Goal: Transaction & Acquisition: Purchase product/service

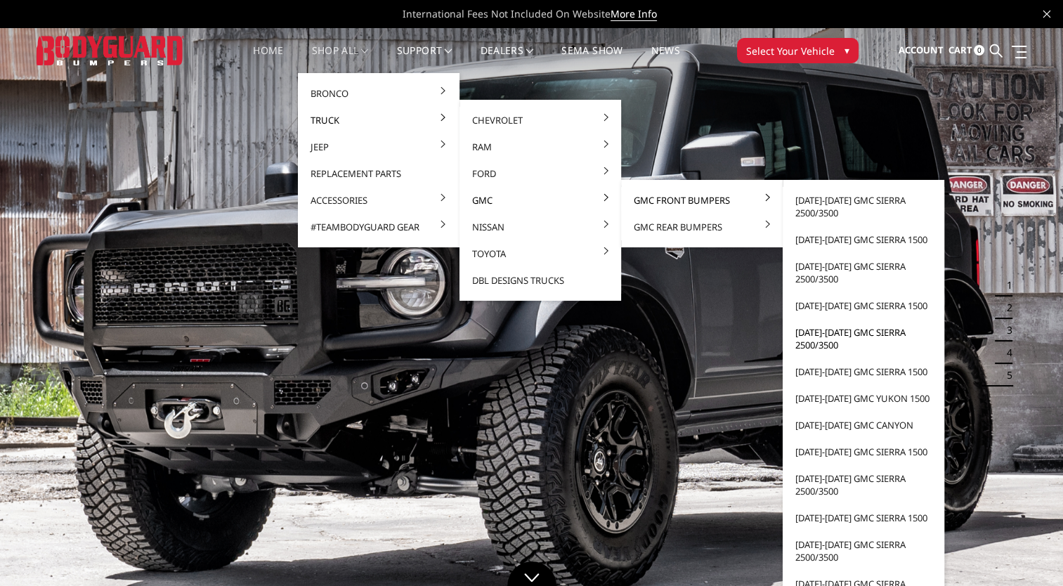
click at [829, 335] on link "[DATE]-[DATE] GMC Sierra 2500/3500" at bounding box center [863, 338] width 150 height 39
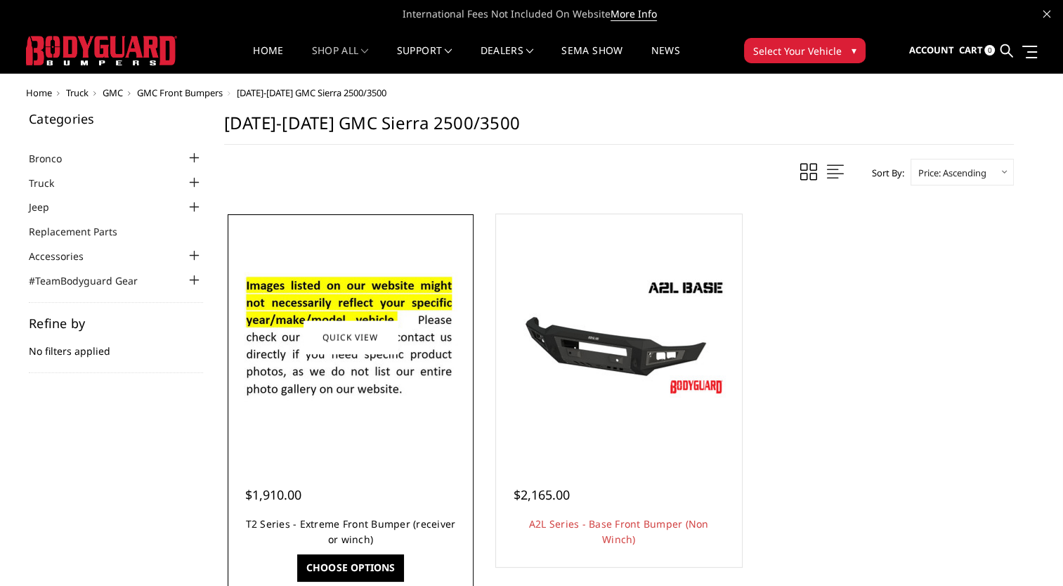
click at [374, 524] on link "T2 Series - Extreme Front Bumper (receiver or winch)" at bounding box center [351, 531] width 210 height 29
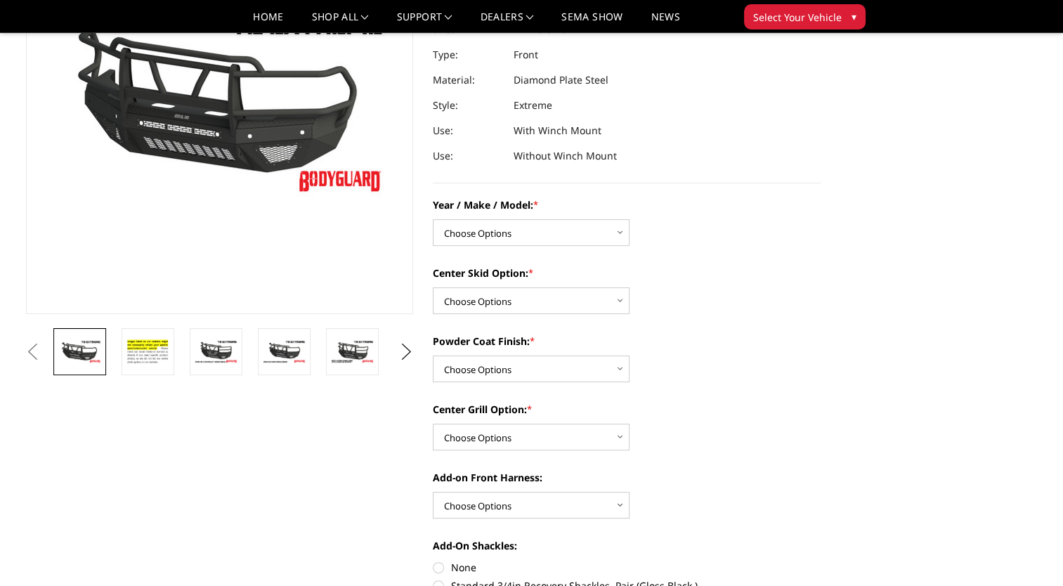
scroll to position [181, 0]
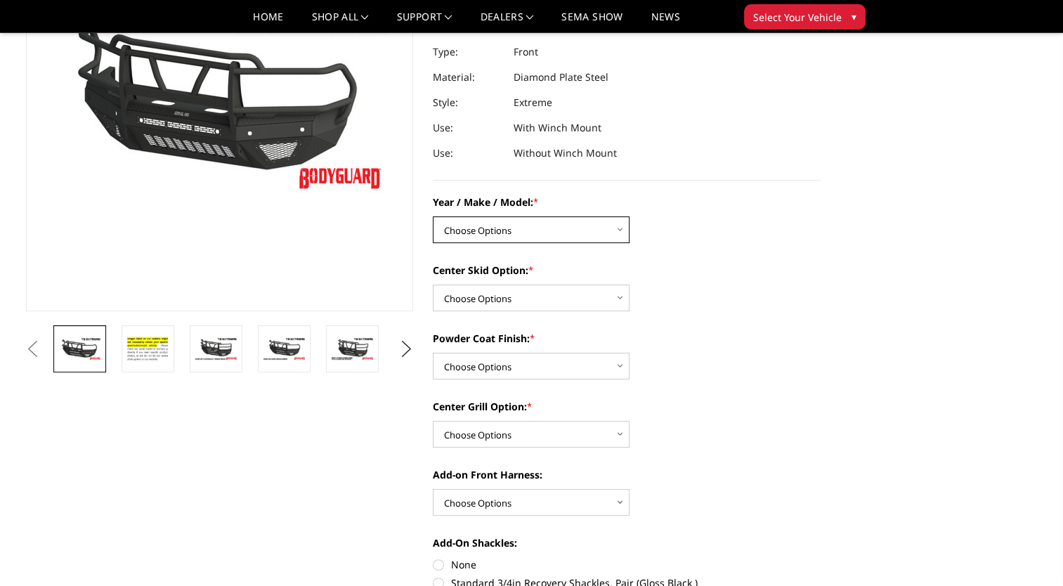
click at [524, 230] on select "Choose Options Chevrolet 19-21 1500 Chevrolet 15-19 2500 / 3500 Chevrolet 20-23…" at bounding box center [531, 229] width 197 height 27
select select "1453"
click at [433, 216] on select "Choose Options Chevrolet 19-21 1500 Chevrolet 15-19 2500 / 3500 Chevrolet 20-23…" at bounding box center [531, 229] width 197 height 27
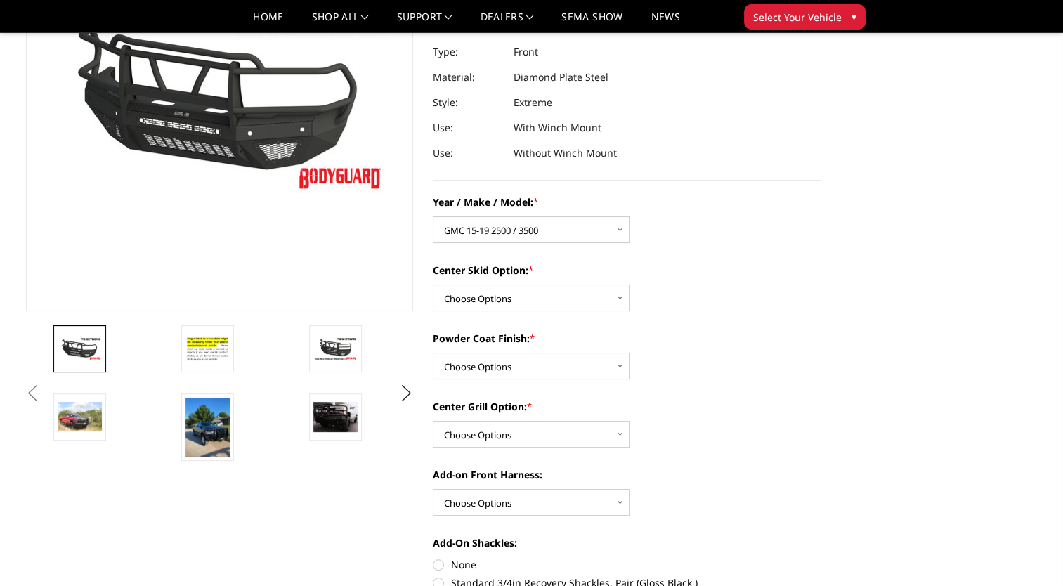
click at [528, 284] on div "Center Skid Option: * Choose Options Standard center skid plate (included) Rece…" at bounding box center [627, 287] width 388 height 48
click at [528, 289] on select "Choose Options Standard center skid plate (included) Receiver tube Winch mount …" at bounding box center [531, 298] width 197 height 27
click at [433, 285] on select "Choose Options Standard center skid plate (included) Receiver tube Winch mount …" at bounding box center [531, 298] width 197 height 27
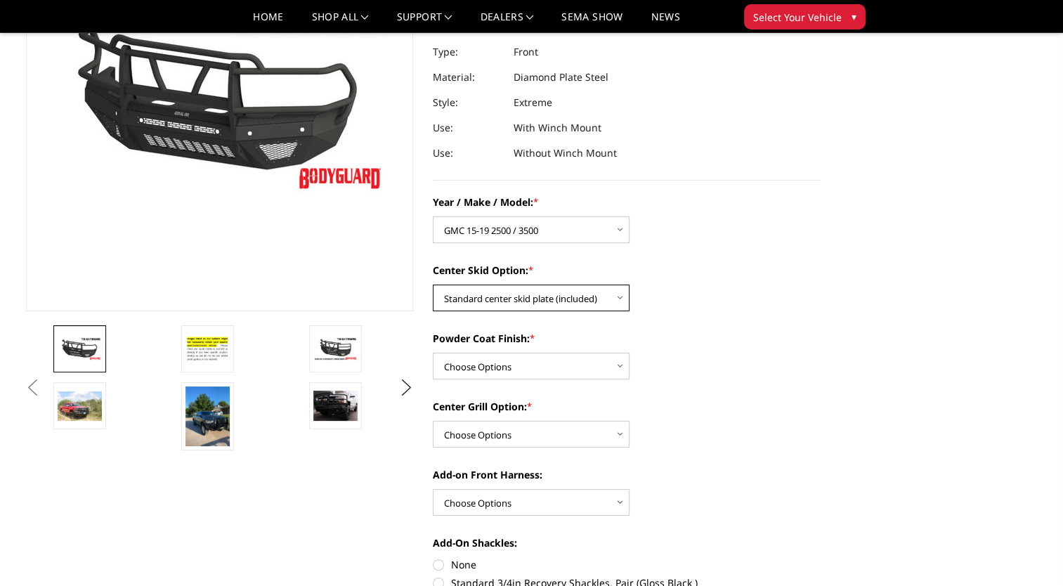
click at [540, 295] on select "Choose Options Standard center skid plate (included) Receiver tube Winch mount …" at bounding box center [531, 298] width 197 height 27
select select "626"
click at [433, 285] on select "Choose Options Standard center skid plate (included) Receiver tube Winch mount …" at bounding box center [531, 298] width 197 height 27
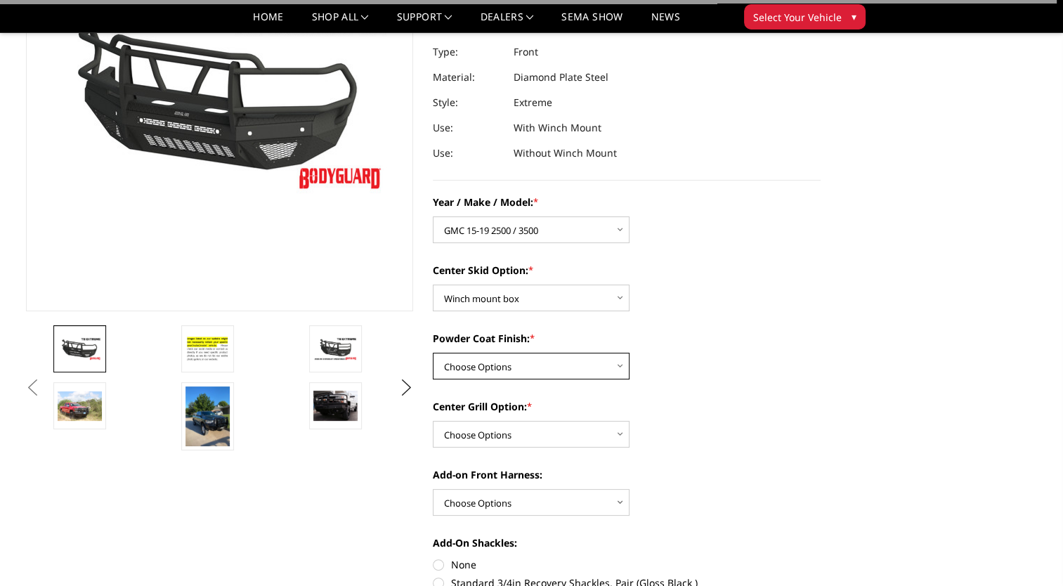
click at [503, 372] on select "Choose Options Bare metal Gloss Black Powder Coat Texture Black Powder Coat" at bounding box center [531, 366] width 197 height 27
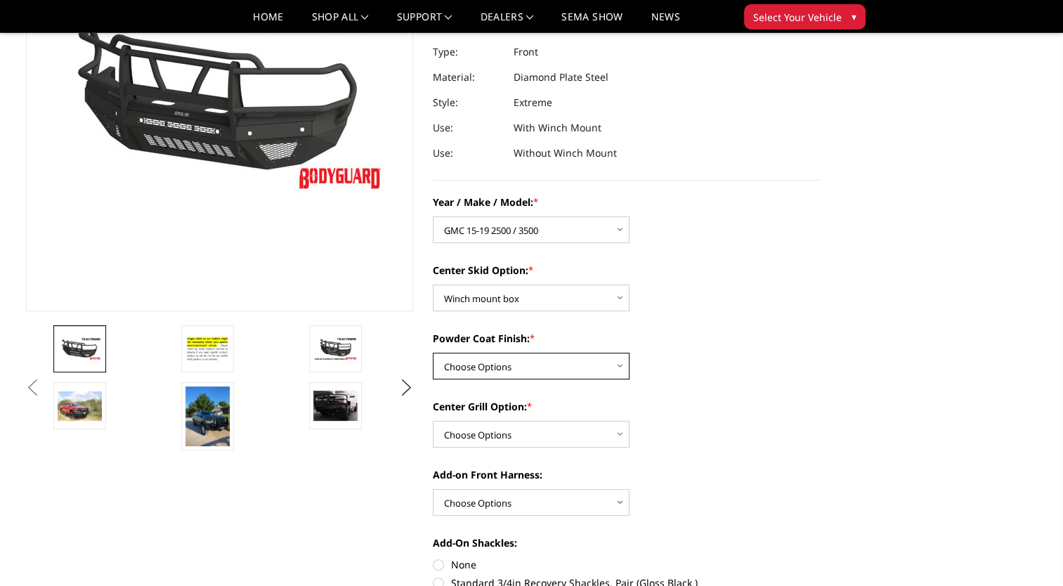
select select "665"
click at [433, 353] on select "Choose Options Bare metal Gloss Black Powder Coat Texture Black Powder Coat" at bounding box center [531, 366] width 197 height 27
click at [506, 439] on select "Choose Options Add expanded metal in center grill Decline this option" at bounding box center [531, 434] width 197 height 27
select select "1080"
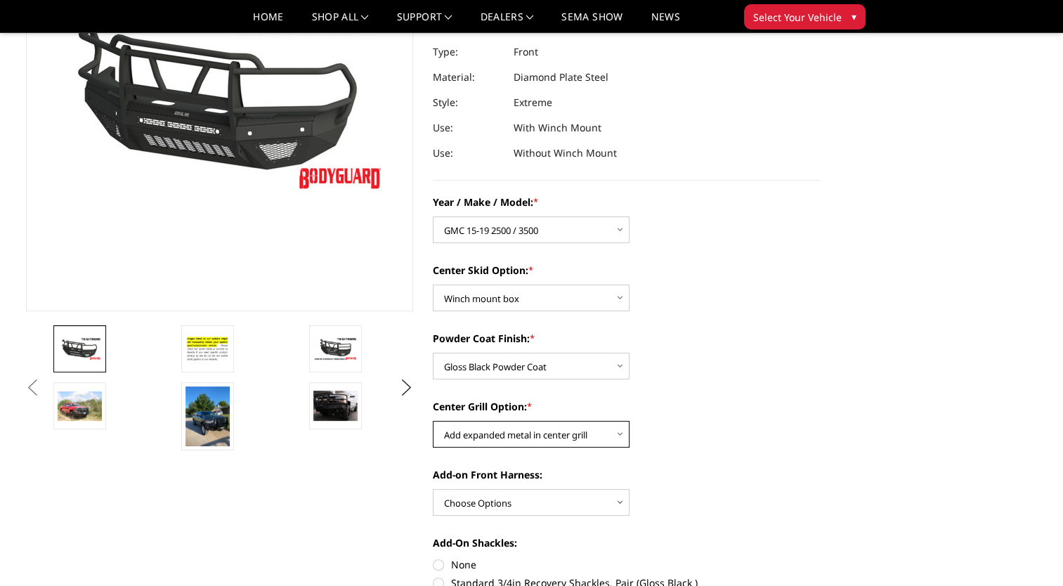
click at [433, 421] on select "Choose Options Add expanded metal in center grill Decline this option" at bounding box center [531, 434] width 197 height 27
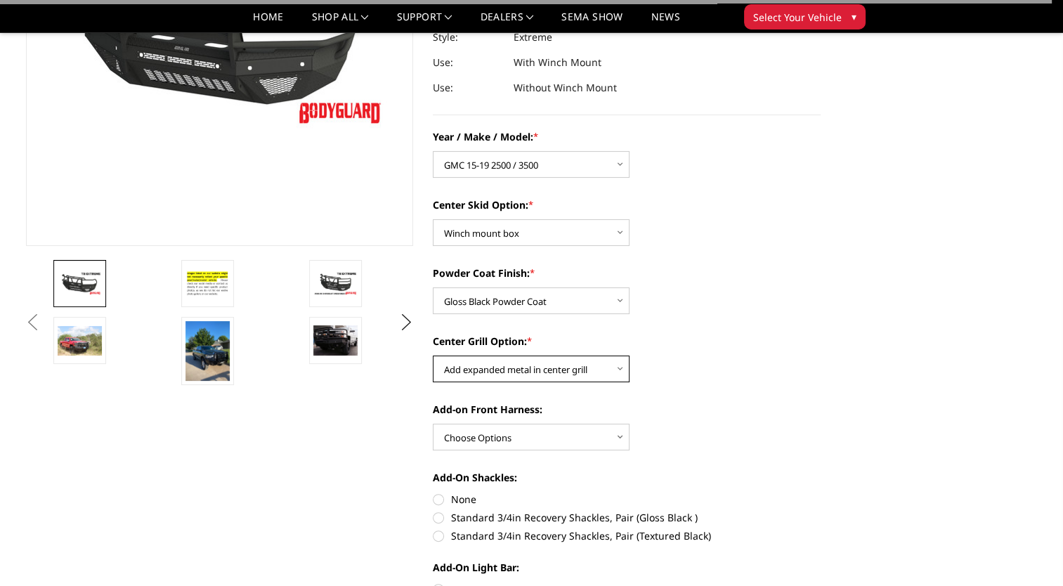
scroll to position [247, 0]
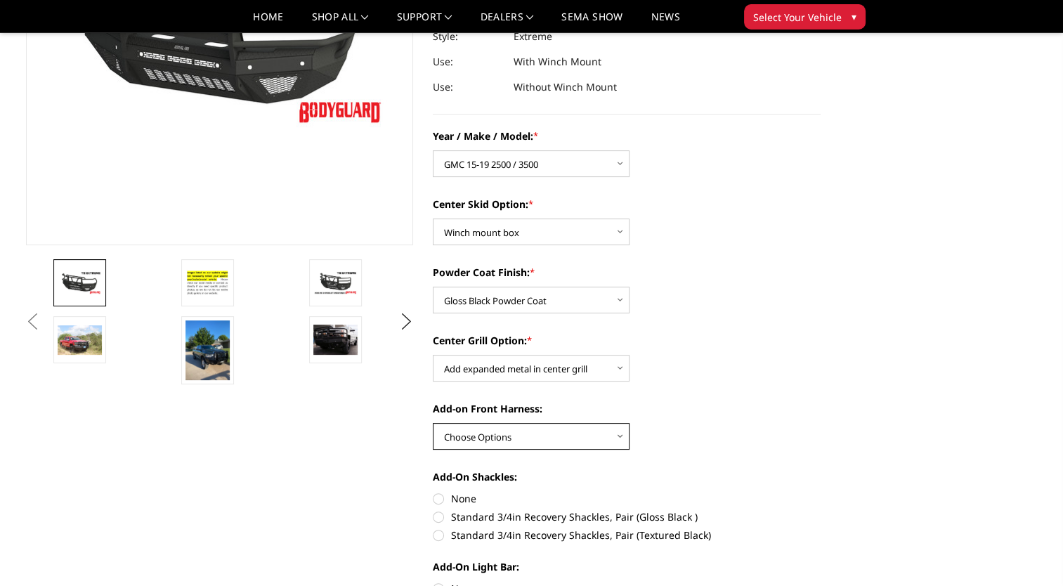
click at [516, 445] on select "Choose Options WITH front camera harness WITHOUT front camera harness" at bounding box center [531, 436] width 197 height 27
select select "1695"
click at [433, 423] on select "Choose Options WITH front camera harness WITHOUT front camera harness" at bounding box center [531, 436] width 197 height 27
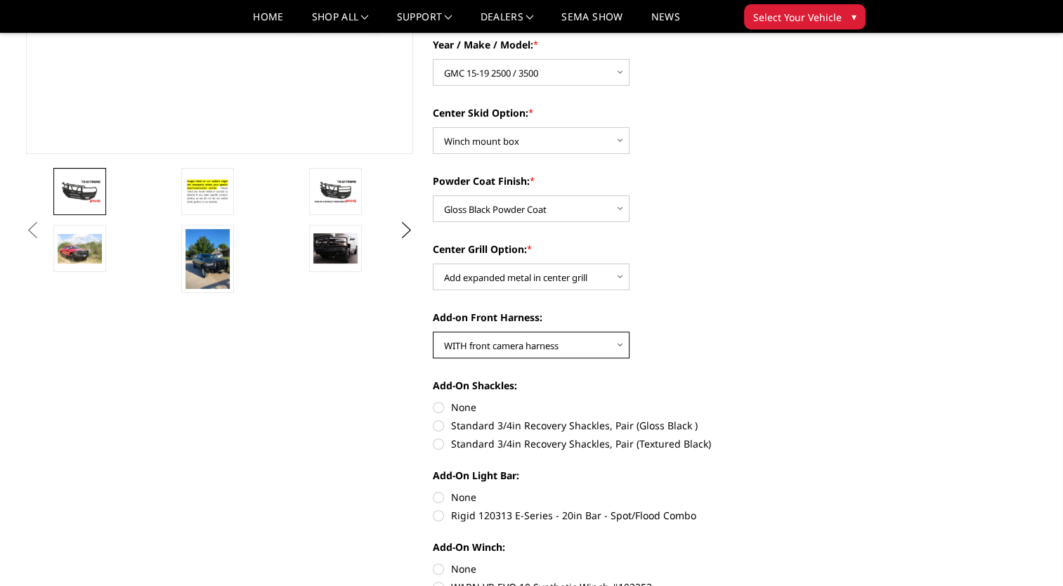
scroll to position [360, 0]
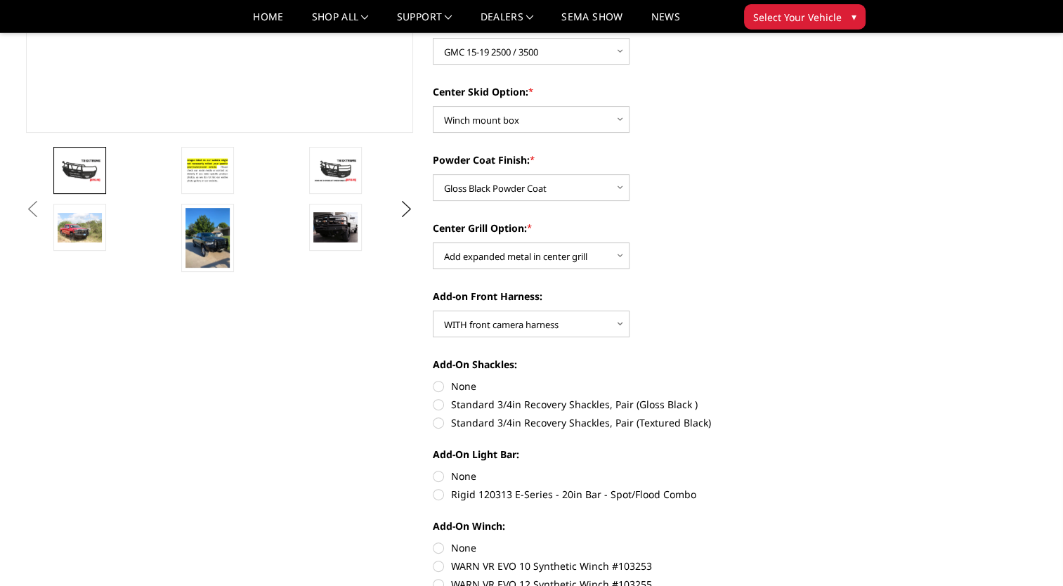
click at [527, 407] on label "Standard 3/4in Recovery Shackles, Pair (Gloss Black )" at bounding box center [627, 404] width 388 height 15
click at [821, 379] on input "Standard 3/4in Recovery Shackles, Pair (Gloss Black )" at bounding box center [821, 379] width 1 height 1
radio input "true"
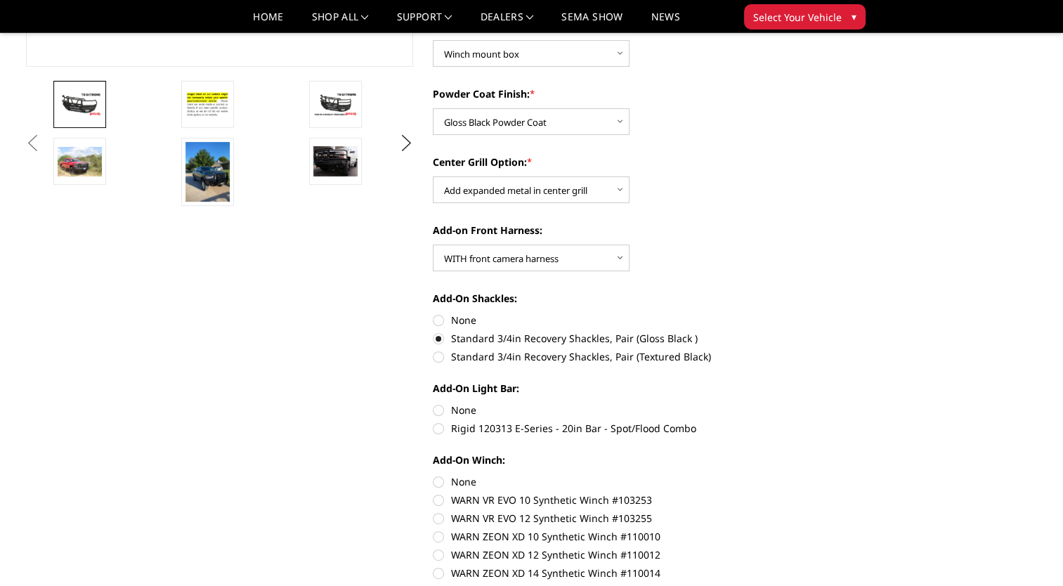
scroll to position [427, 0]
click at [527, 431] on label "Rigid 120313 E-Series - 20in Bar - Spot/Flood Combo" at bounding box center [627, 426] width 388 height 15
click at [821, 402] on input "Rigid 120313 E-Series - 20in Bar - Spot/Flood Combo" at bounding box center [821, 401] width 1 height 1
radio input "true"
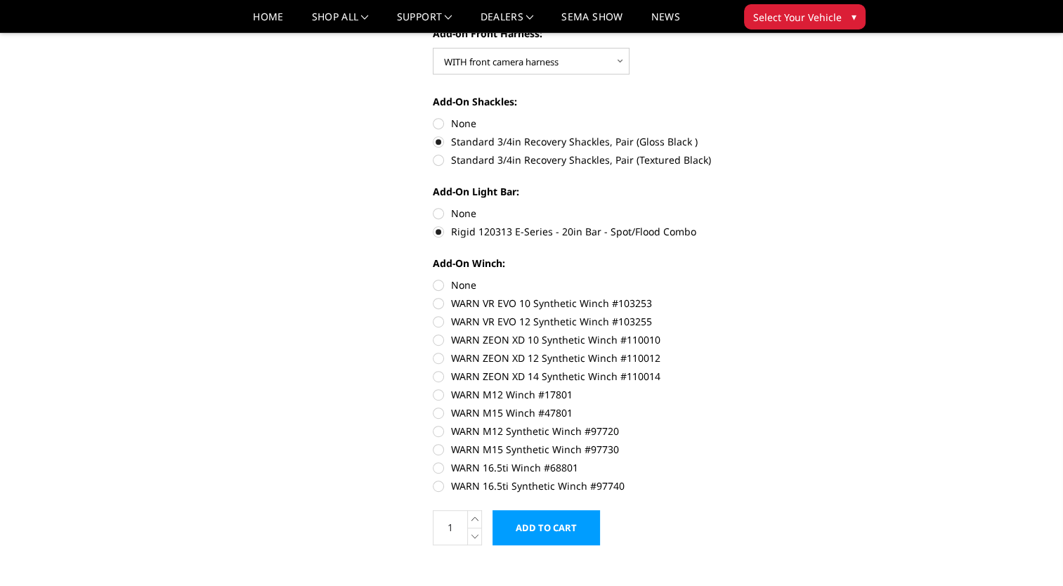
scroll to position [635, 0]
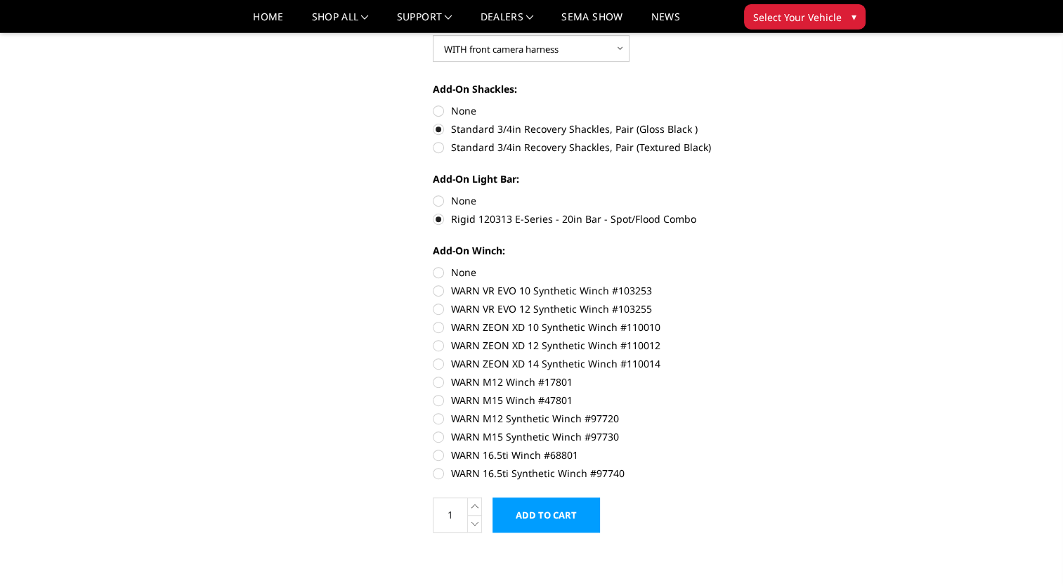
click at [539, 342] on label "WARN ZEON XD 12 Synthetic Winch #110012" at bounding box center [627, 345] width 388 height 15
click at [821, 320] on input "WARN ZEON XD 12 Synthetic Winch #110012" at bounding box center [821, 320] width 1 height 1
radio input "true"
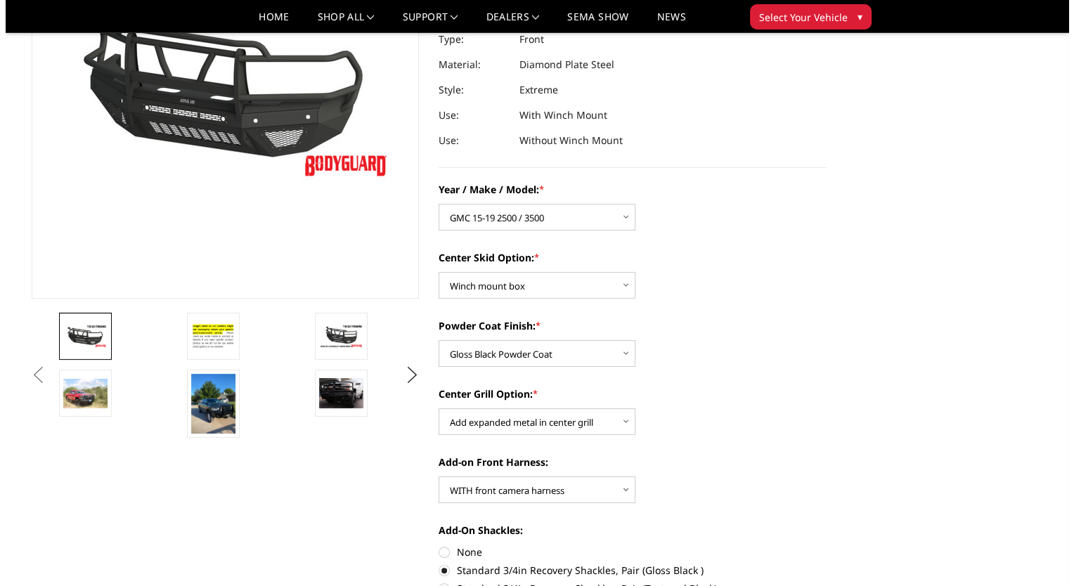
scroll to position [216, 0]
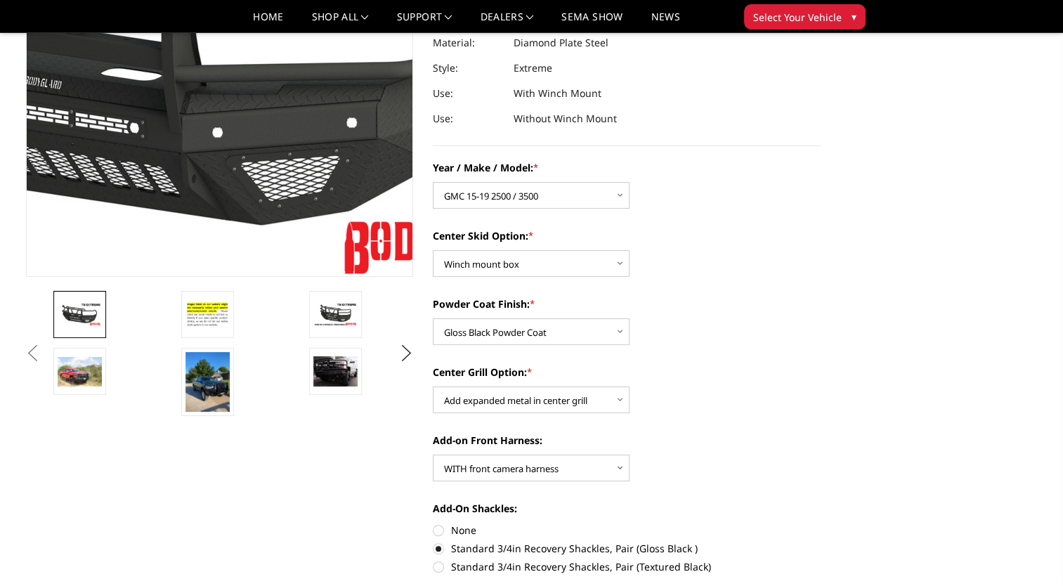
click at [281, 153] on img at bounding box center [138, 49] width 899 height 506
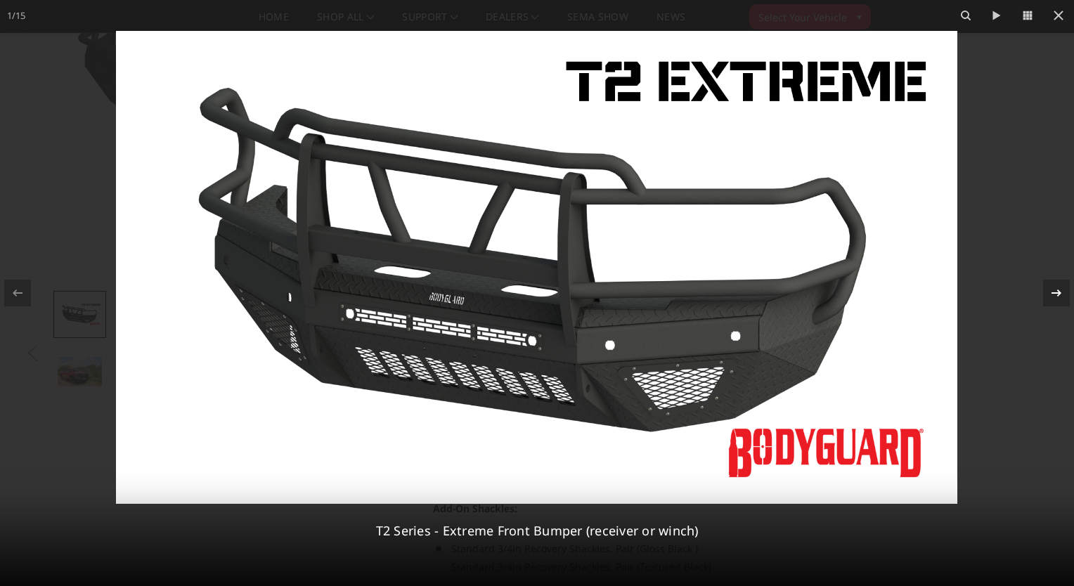
click at [1049, 294] on icon at bounding box center [1056, 293] width 17 height 17
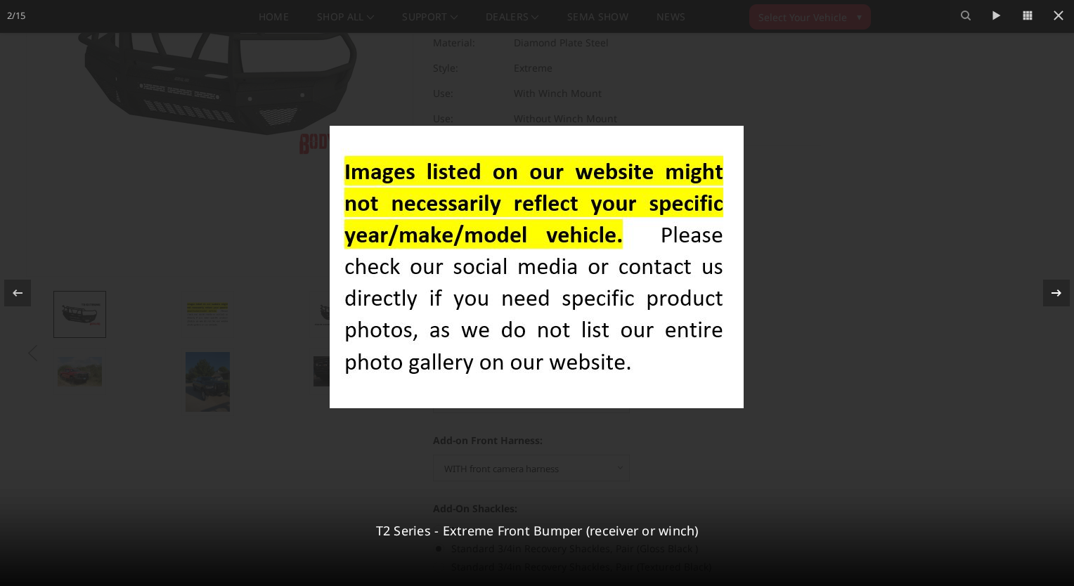
click at [1049, 294] on icon at bounding box center [1056, 293] width 17 height 17
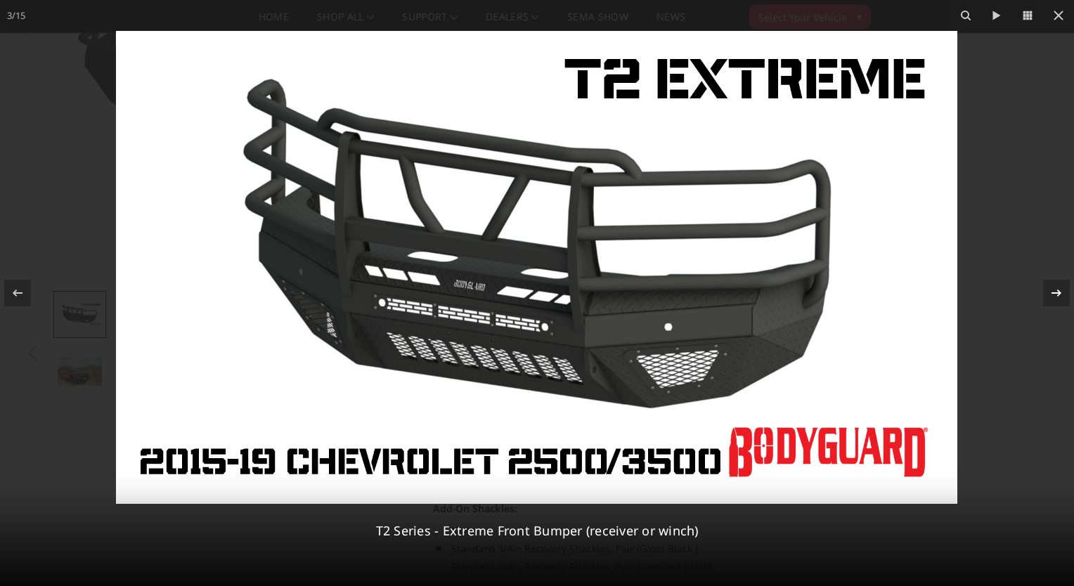
click at [1049, 294] on icon at bounding box center [1056, 293] width 17 height 17
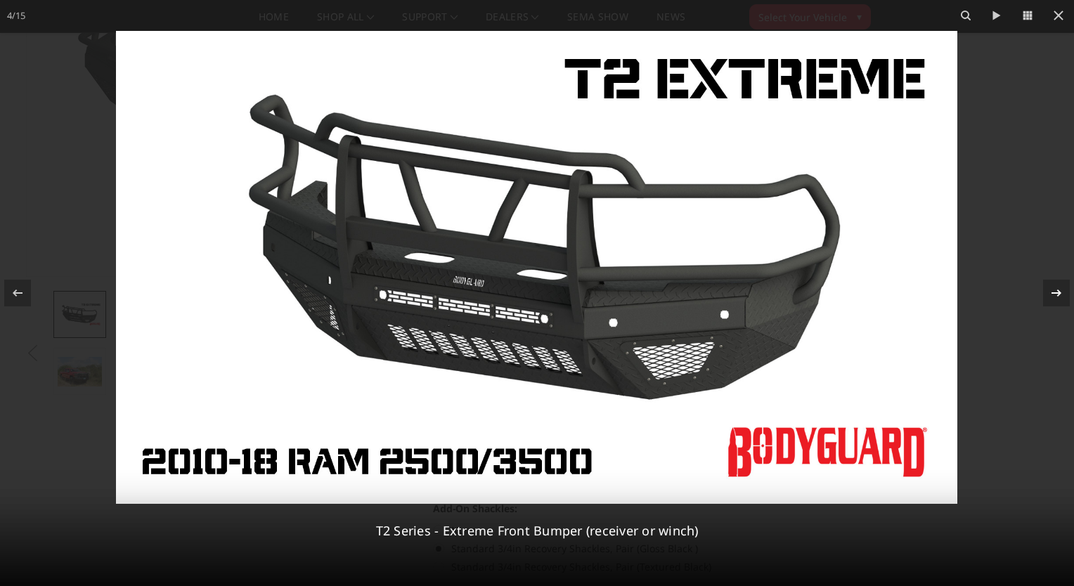
click at [1049, 294] on icon at bounding box center [1056, 293] width 17 height 17
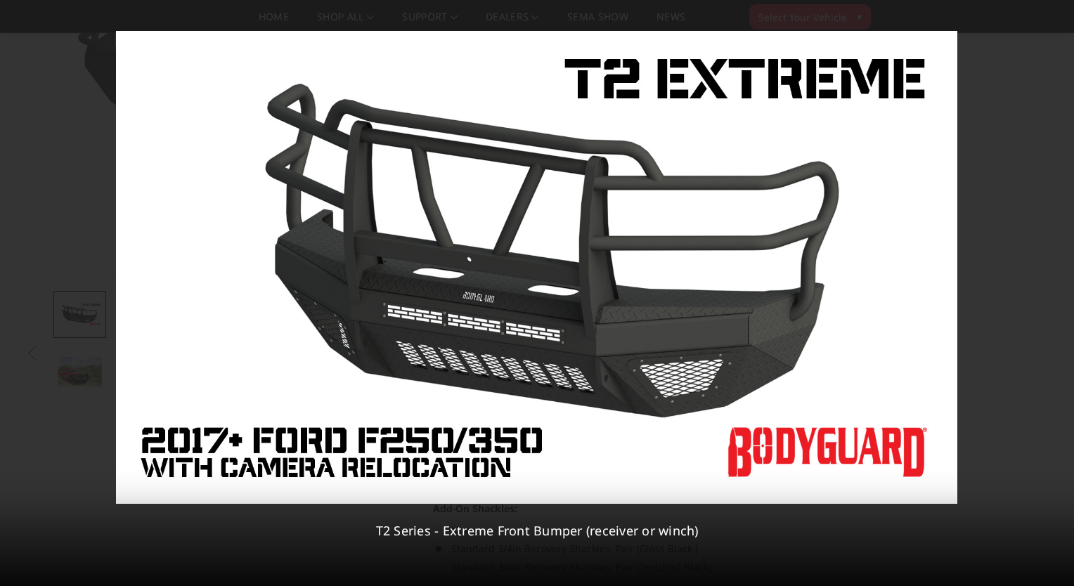
click at [1049, 294] on div "5 / 15 T2 Series - Extreme Front Bumper (receiver or winch)" at bounding box center [537, 293] width 1074 height 586
click at [1057, 289] on icon at bounding box center [1056, 293] width 17 height 17
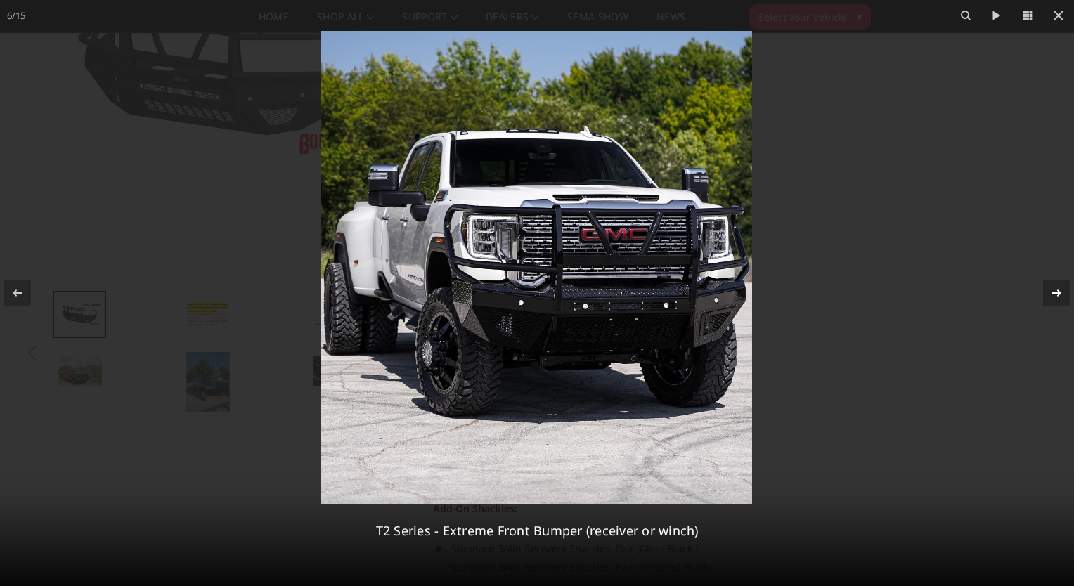
click at [1057, 289] on icon at bounding box center [1056, 293] width 17 height 17
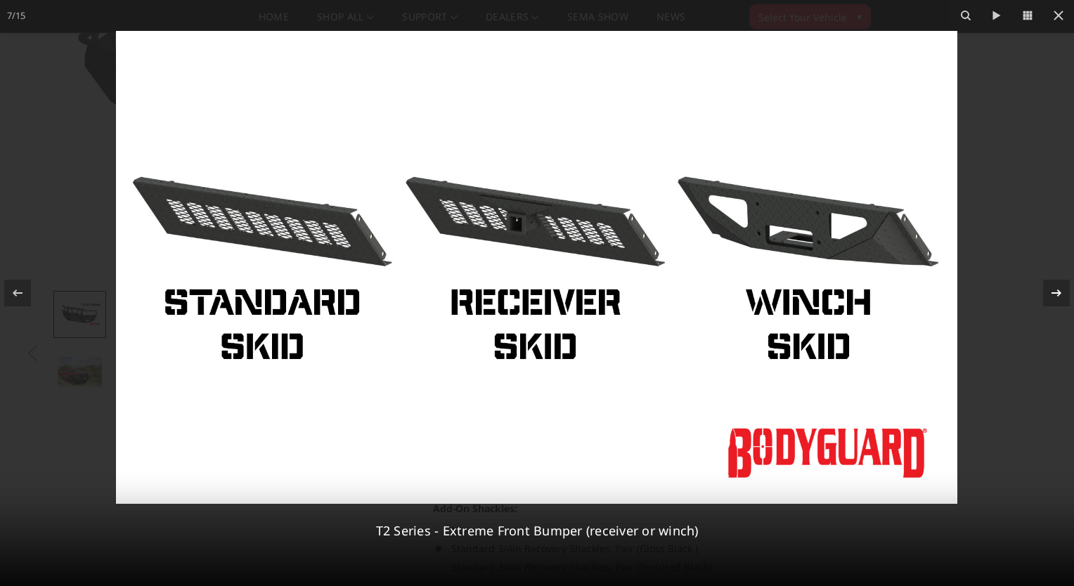
click at [1057, 289] on icon at bounding box center [1056, 293] width 17 height 17
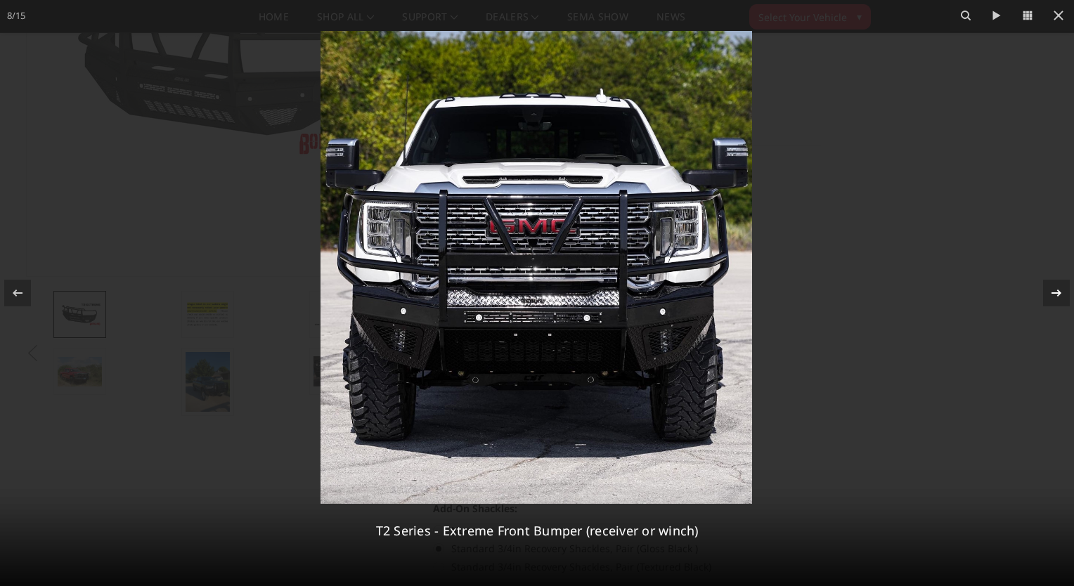
click at [1057, 289] on icon at bounding box center [1056, 293] width 17 height 17
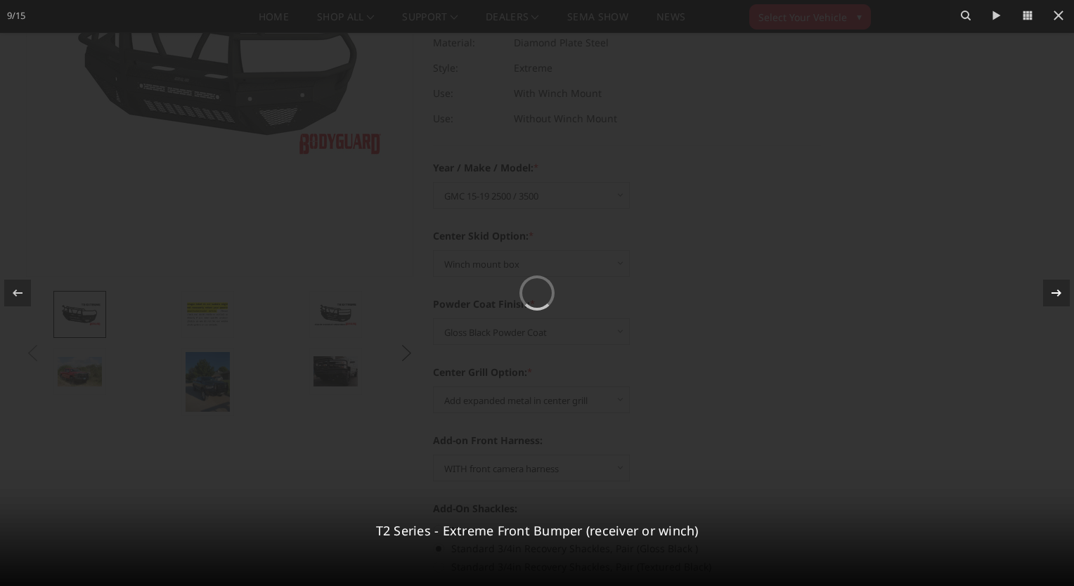
click at [1057, 289] on div "9 / 15 T2 Series - Extreme Front Bumper (receiver or winch)" at bounding box center [537, 293] width 1074 height 586
